Goal: Task Accomplishment & Management: Manage account settings

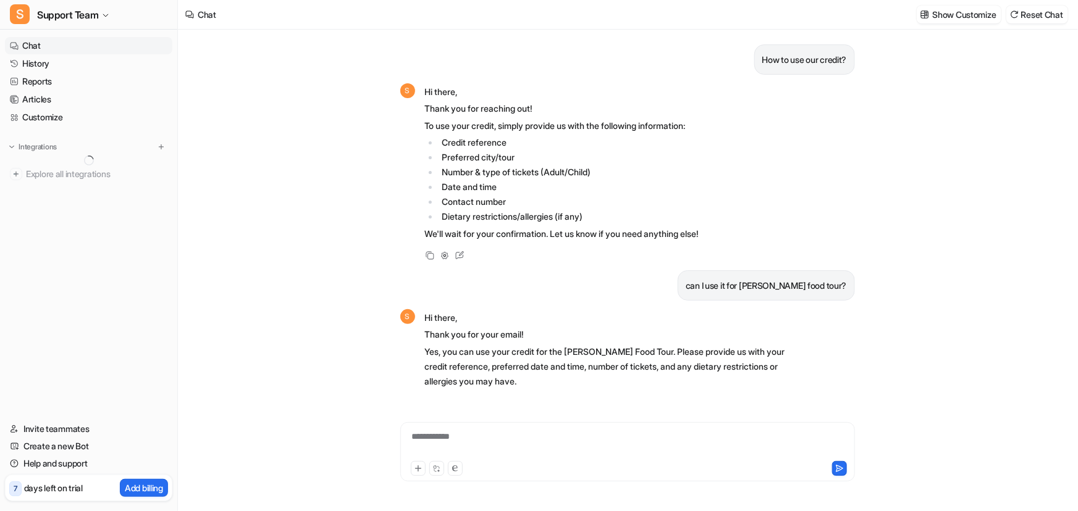
scroll to position [52, 0]
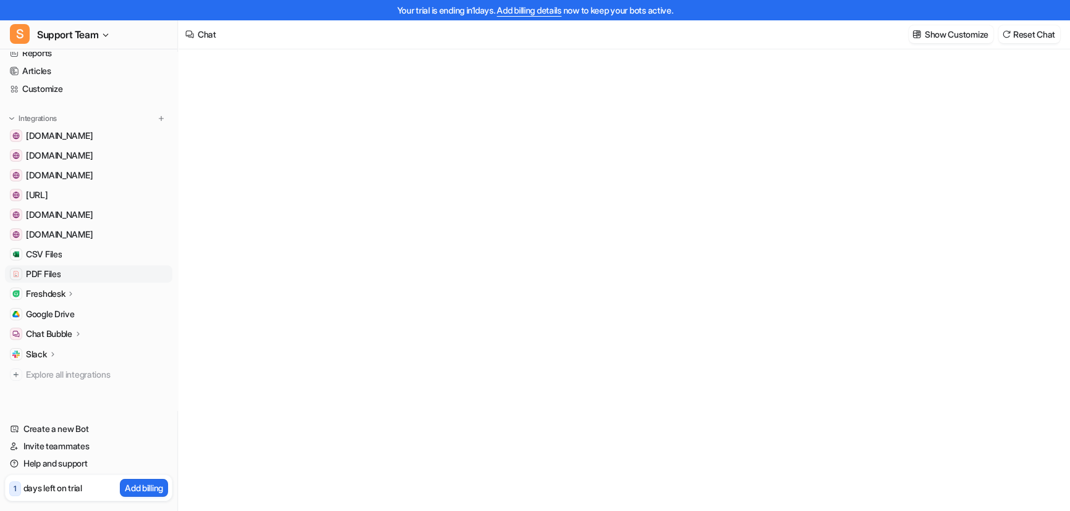
scroll to position [55, 0]
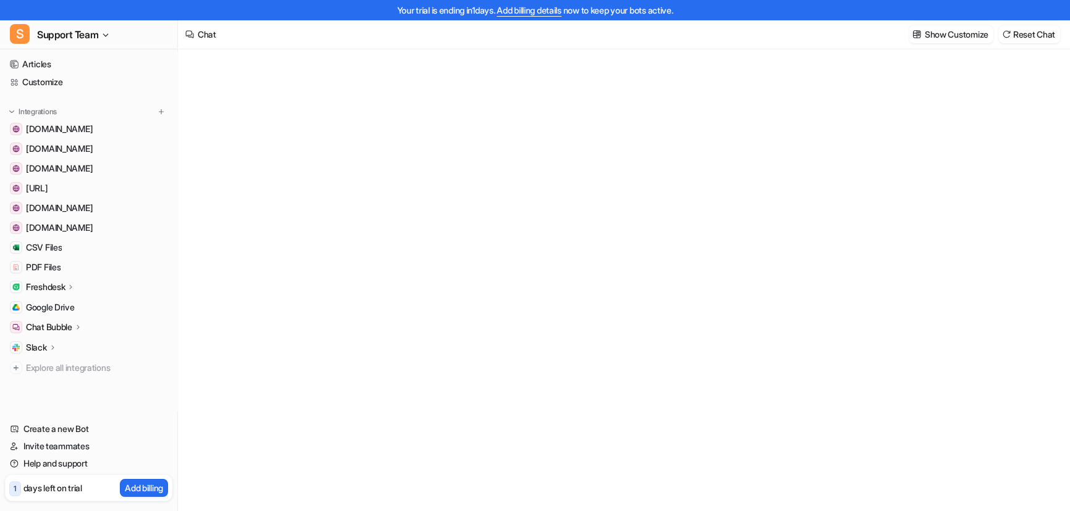
type textarea "**********"
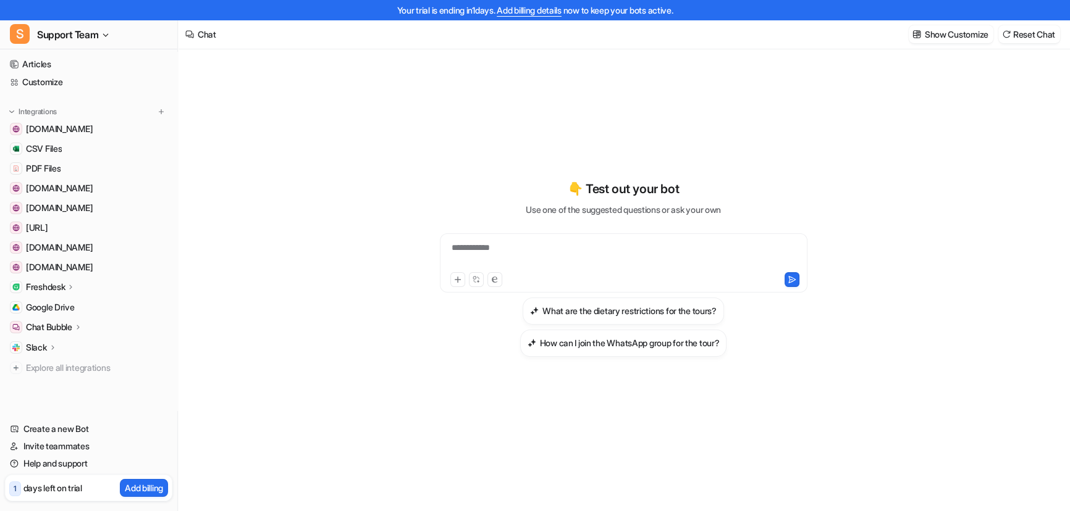
scroll to position [19, 0]
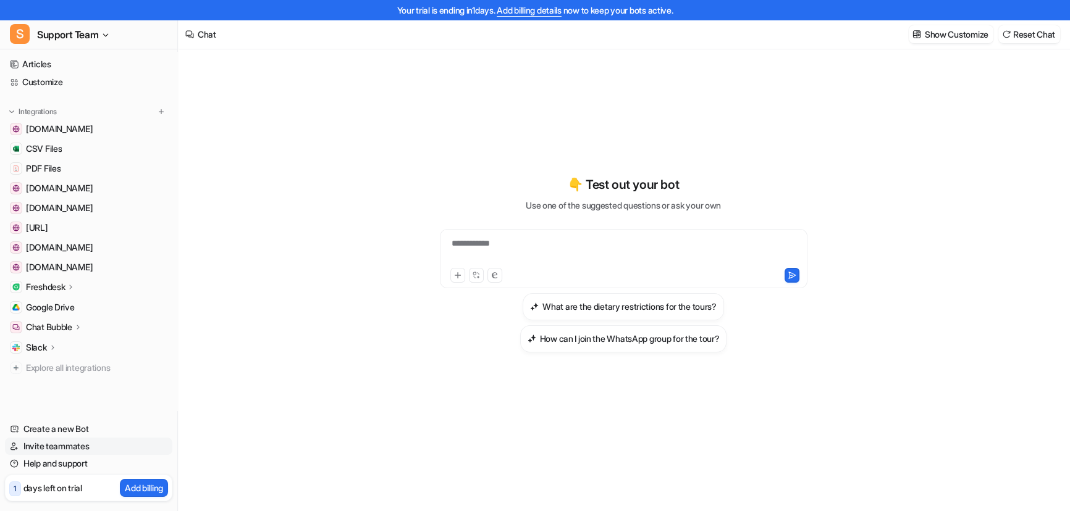
click at [68, 445] on link "Invite teammates" at bounding box center [88, 446] width 167 height 17
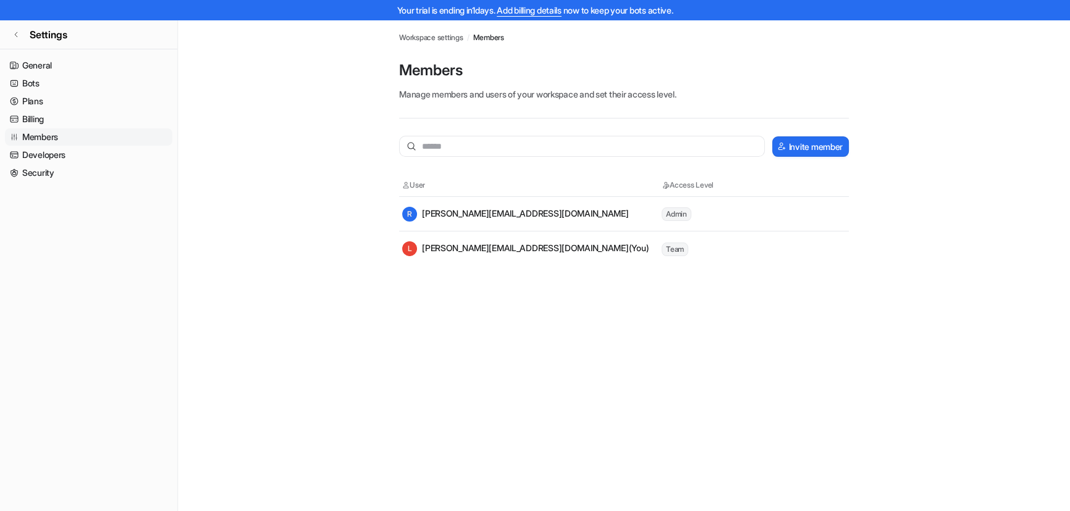
click at [669, 212] on span "Admin" at bounding box center [676, 214] width 30 height 14
click at [500, 150] on input "text" at bounding box center [582, 146] width 366 height 21
drag, startPoint x: 543, startPoint y: 212, endPoint x: 517, endPoint y: 210, distance: 26.0
click at [517, 210] on div "[PERSON_NAME] [PERSON_NAME][EMAIL_ADDRESS][DOMAIN_NAME]" at bounding box center [531, 214] width 258 height 15
copy div "[PERSON_NAME][EMAIL_ADDRESS][DOMAIN_NAME]"
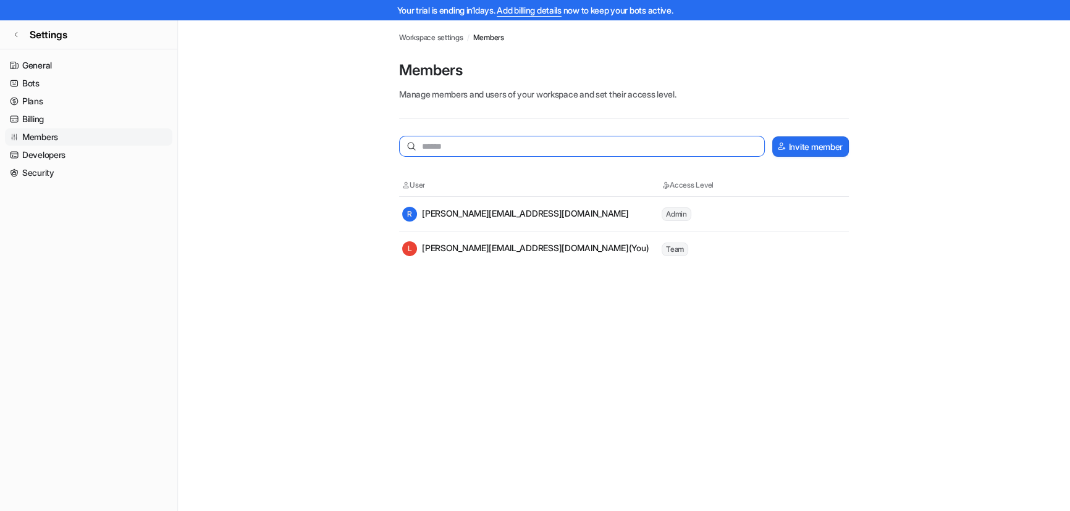
click at [482, 143] on input "text" at bounding box center [582, 146] width 366 height 21
paste input "**********"
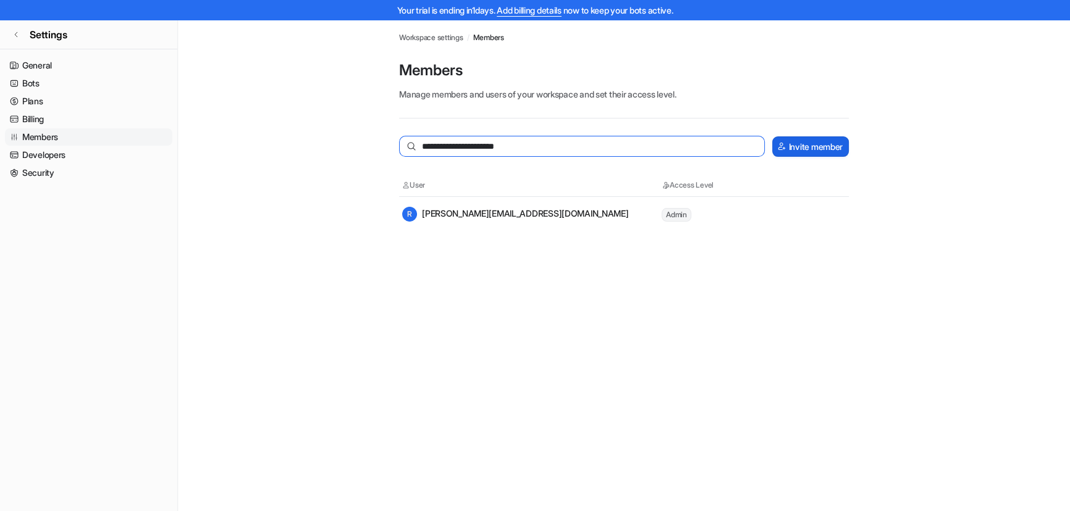
type input "**********"
click at [808, 149] on button "Invite member" at bounding box center [810, 146] width 77 height 20
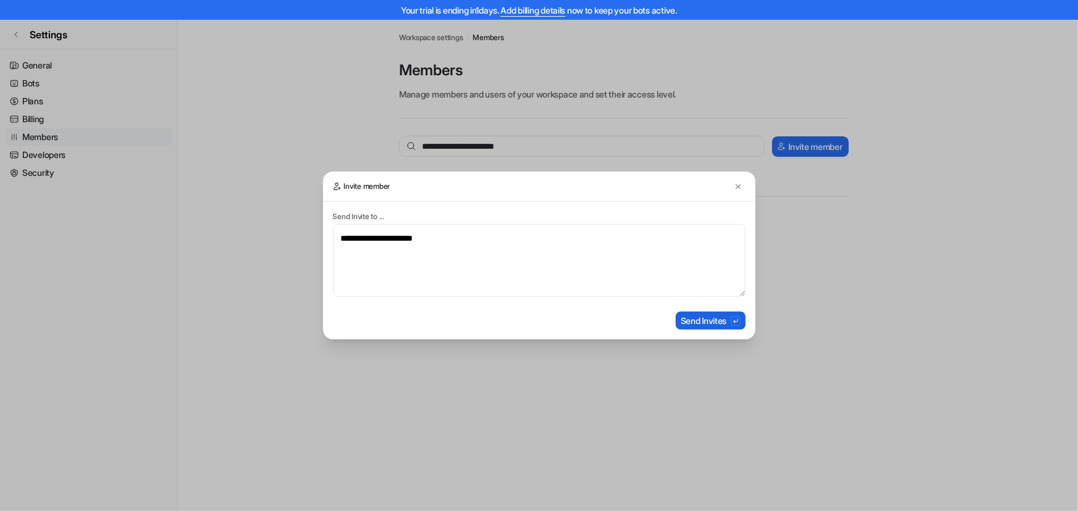
click at [706, 321] on button "Send Invites" at bounding box center [711, 321] width 70 height 18
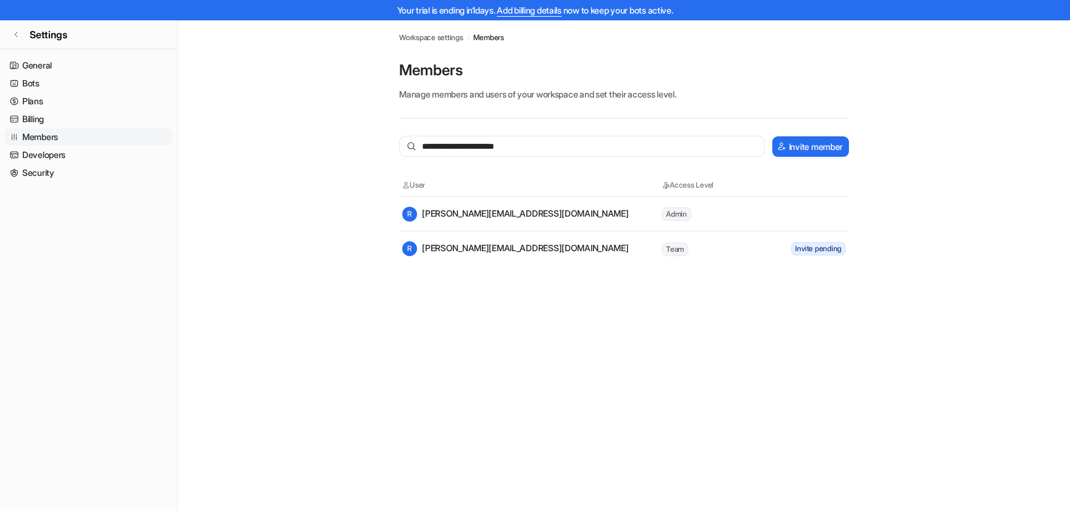
drag, startPoint x: 0, startPoint y: 363, endPoint x: 225, endPoint y: 398, distance: 227.4
click at [0, 363] on nav "General Bots Plans Billing Members Developers Security" at bounding box center [88, 279] width 177 height 454
click at [49, 401] on nav "General Bots Plans Billing Members Developers Security" at bounding box center [88, 279] width 177 height 454
drag, startPoint x: 10, startPoint y: 33, endPoint x: 90, endPoint y: 2, distance: 85.2
click at [10, 33] on link "Settings" at bounding box center [88, 35] width 177 height 30
